Goal: Information Seeking & Learning: Learn about a topic

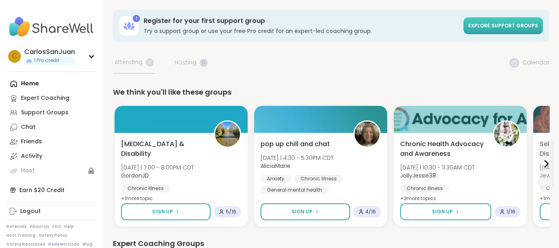
click at [475, 22] on span "Explore support groups" at bounding box center [503, 25] width 70 height 7
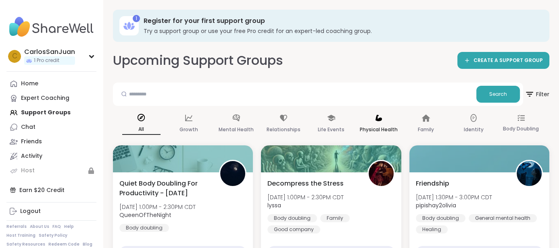
drag, startPoint x: 370, startPoint y: 120, endPoint x: 375, endPoint y: 113, distance: 8.6
click at [375, 113] on div "Physical Health" at bounding box center [378, 124] width 38 height 30
click at [371, 125] on p "Physical Health" at bounding box center [379, 130] width 38 height 10
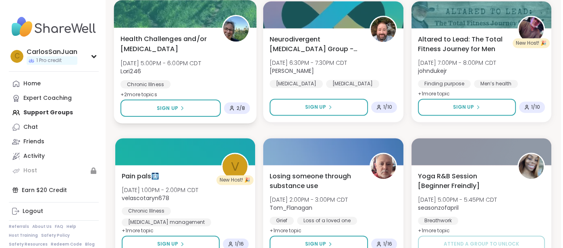
scroll to position [1111, 0]
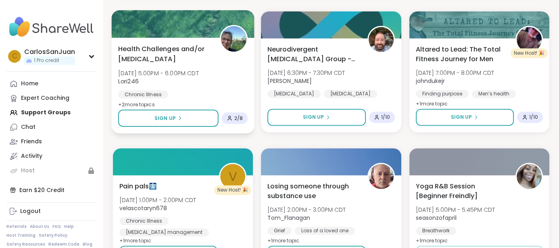
click at [170, 61] on span "Health Challenges and/or [MEDICAL_DATA]" at bounding box center [164, 54] width 93 height 20
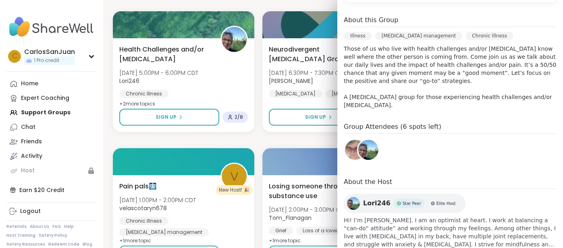
scroll to position [250, 0]
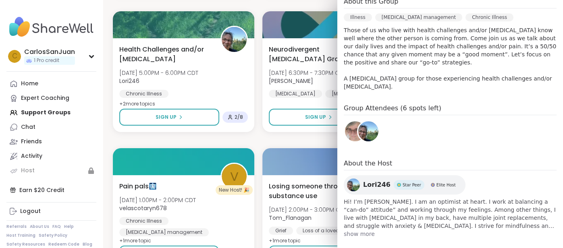
click at [352, 230] on span "show more" at bounding box center [450, 234] width 213 height 8
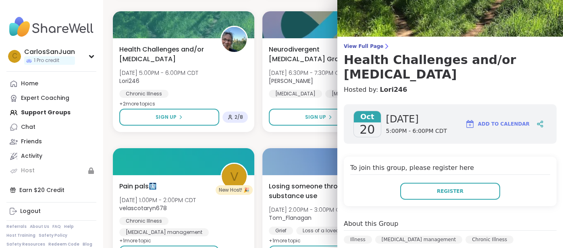
scroll to position [266, 0]
